Goal: Information Seeking & Learning: Learn about a topic

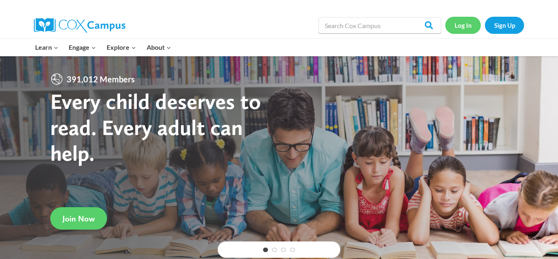
click at [458, 25] on link "Log In" at bounding box center [463, 25] width 36 height 17
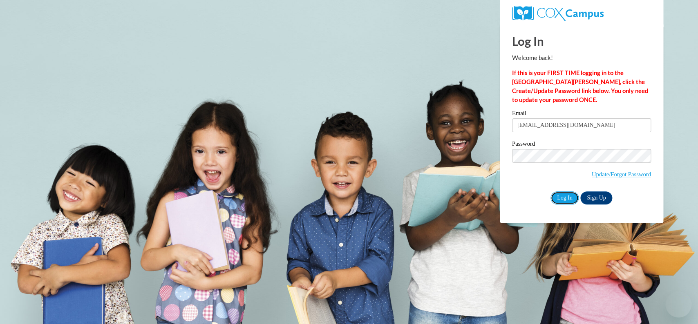
click at [566, 198] on input "Log In" at bounding box center [564, 198] width 29 height 13
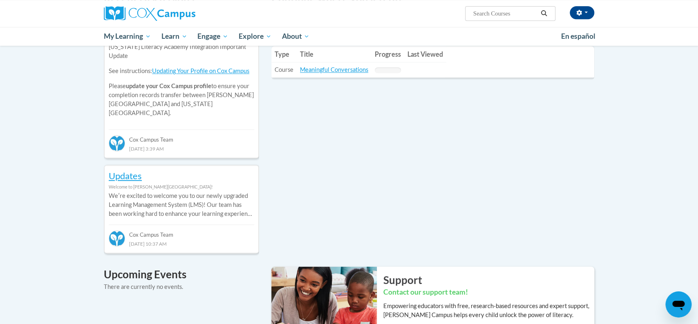
scroll to position [114, 0]
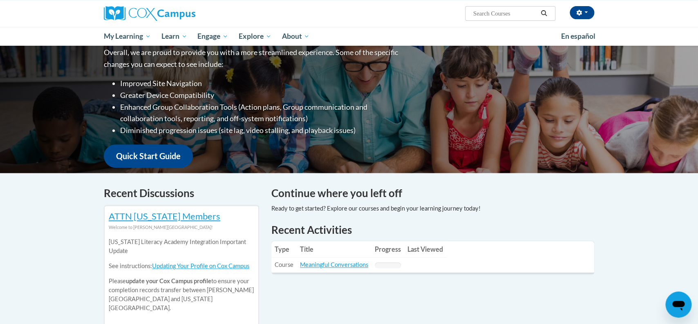
click at [520, 11] on input "Search..." at bounding box center [504, 14] width 65 height 10
type input "early care"
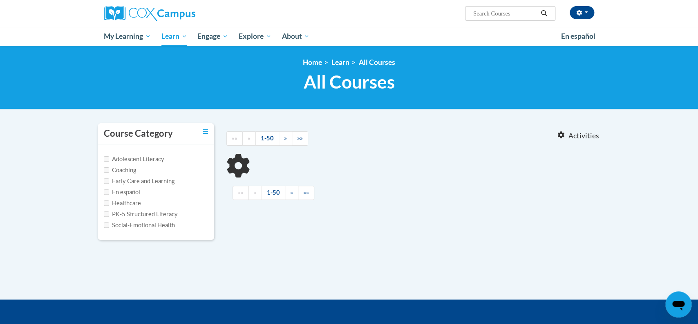
type input "early care"
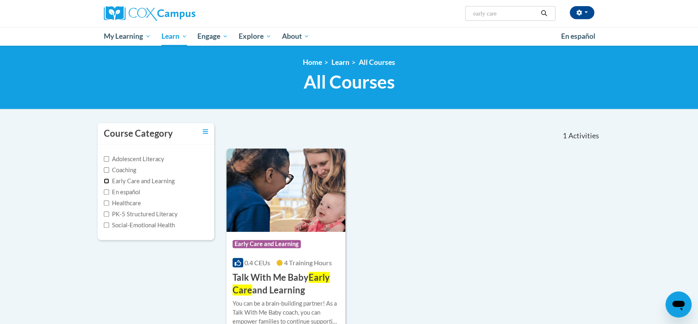
click at [108, 182] on input "Early Care and Learning" at bounding box center [106, 181] width 5 height 5
checkbox input "true"
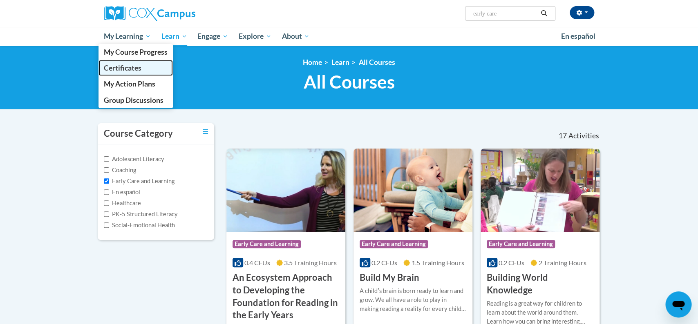
click at [132, 71] on span "Certificates" at bounding box center [123, 68] width 38 height 9
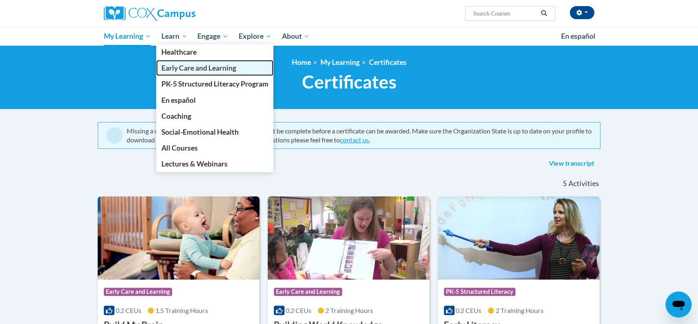
click at [184, 69] on span "Early Care and Learning" at bounding box center [198, 68] width 75 height 9
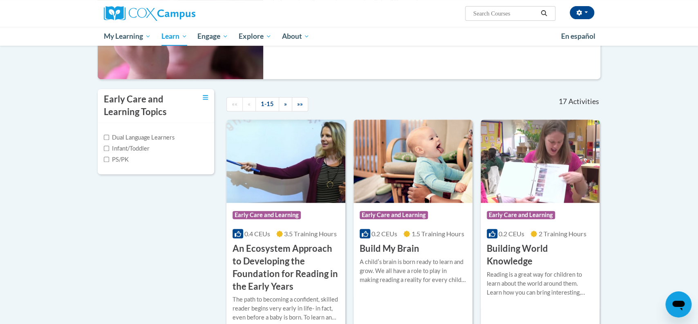
scroll to position [172, 0]
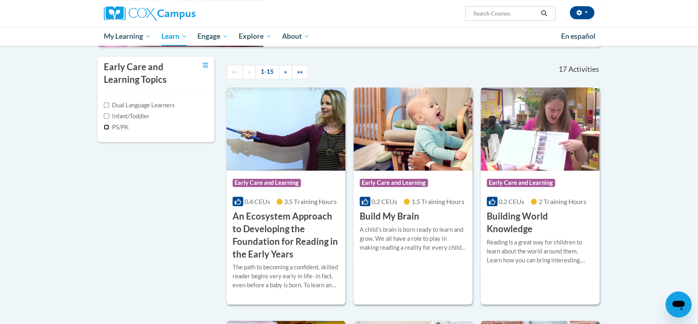
click at [106, 127] on input "PS/PK" at bounding box center [106, 127] width 5 height 5
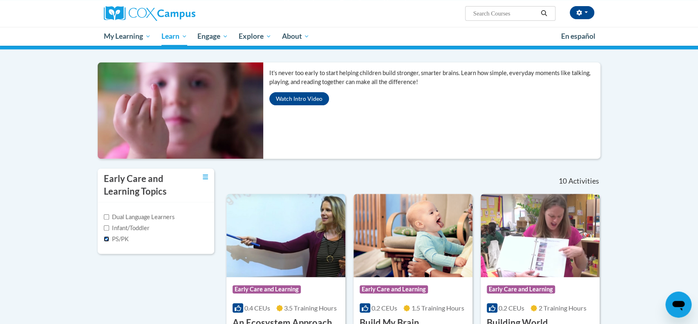
scroll to position [58, 0]
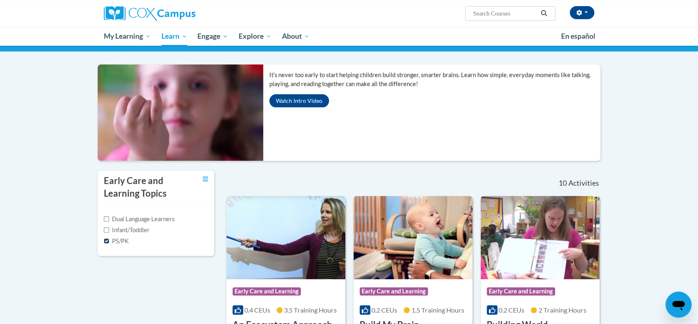
click at [105, 241] on input "PS/PK" at bounding box center [106, 241] width 5 height 5
checkbox input "false"
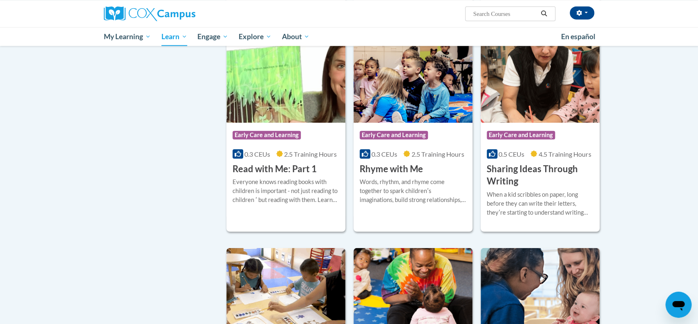
scroll to position [888, 0]
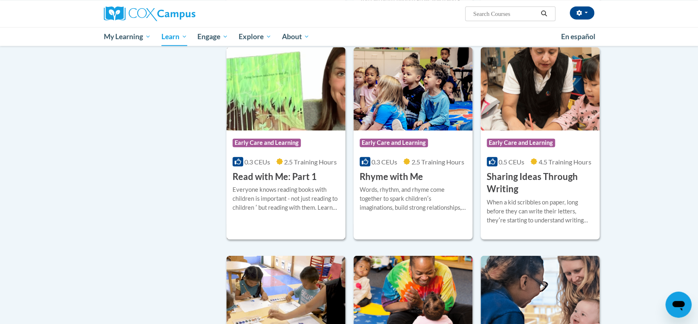
click at [286, 183] on h3 "Read with Me: Part 1" at bounding box center [275, 176] width 84 height 13
